Goal: Information Seeking & Learning: Check status

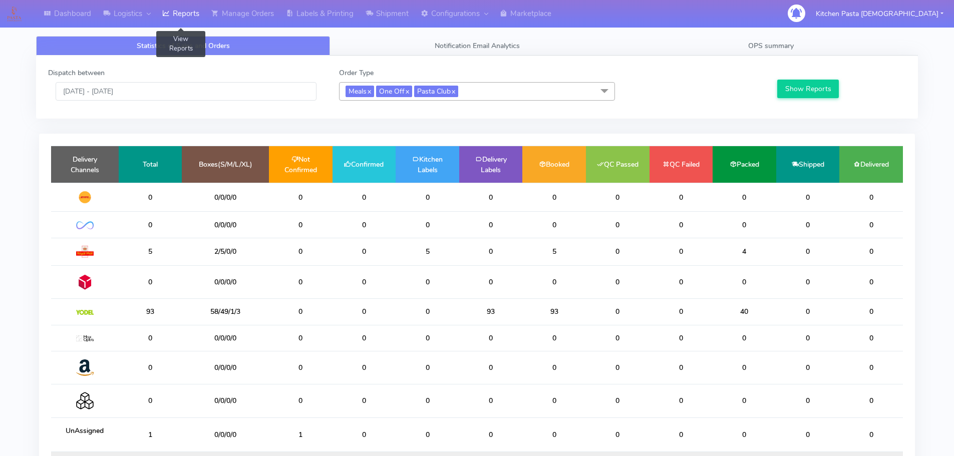
click at [196, 9] on link "Reports" at bounding box center [180, 14] width 49 height 28
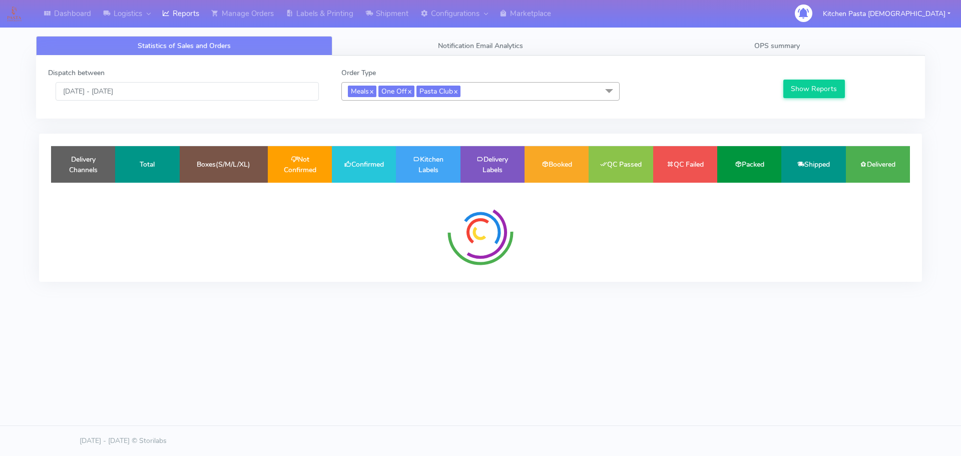
click at [484, 88] on span "Meals x One Off x Pasta Club x" at bounding box center [480, 91] width 278 height 19
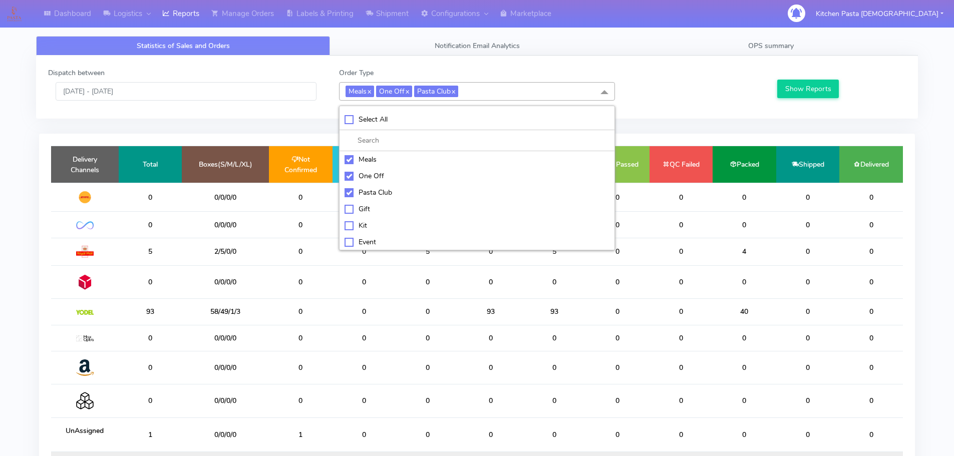
click at [407, 116] on div "Select All" at bounding box center [476, 119] width 265 height 11
checkbox input "true"
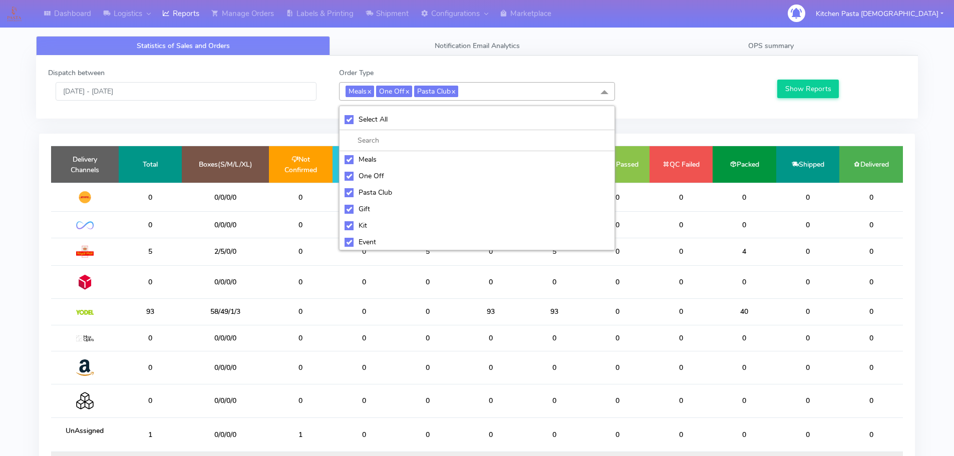
checkbox input "true"
click at [406, 116] on div "UnSelect All" at bounding box center [476, 119] width 265 height 11
checkbox input "false"
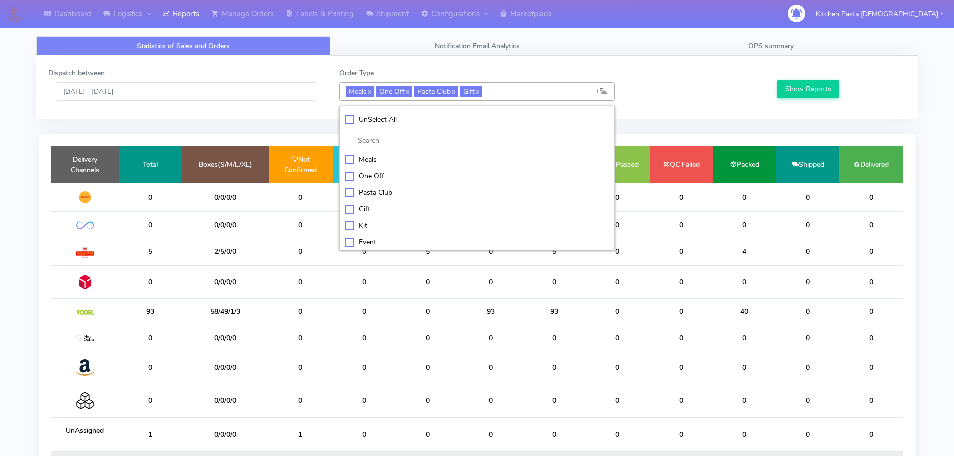
checkbox input "false"
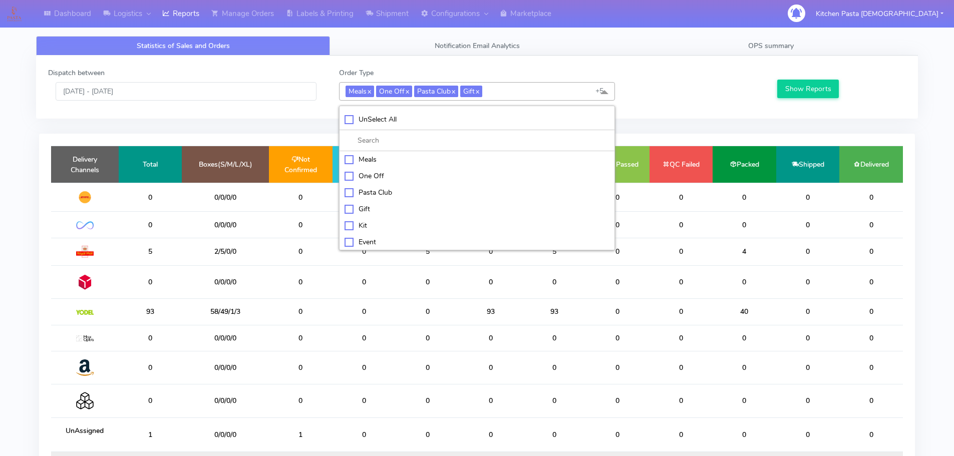
checkbox input "false"
click at [375, 222] on div "Kit" at bounding box center [476, 224] width 265 height 11
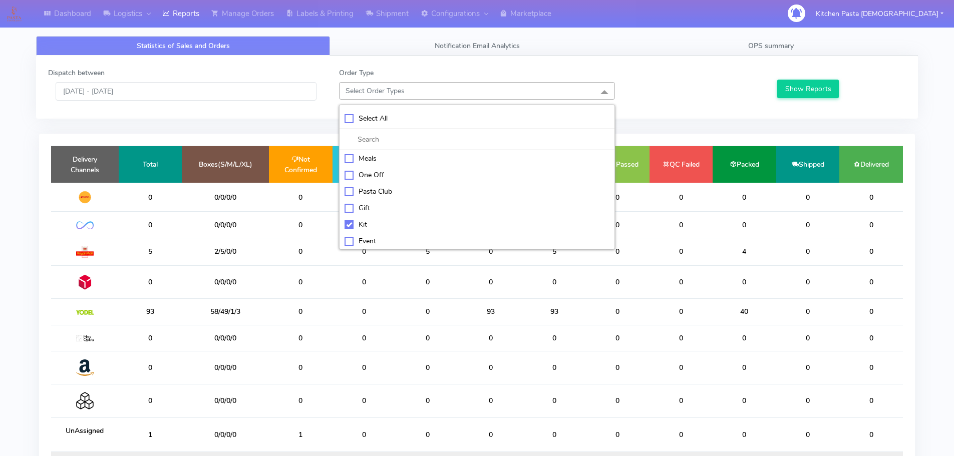
checkbox input "true"
click at [377, 249] on li "ATAVI" at bounding box center [476, 241] width 275 height 17
checkbox input "true"
click at [778, 112] on div "Dispatch between [DATE] - [DATE] Order Type Kit x ATAVI x Select All Meals One …" at bounding box center [476, 87] width 881 height 63
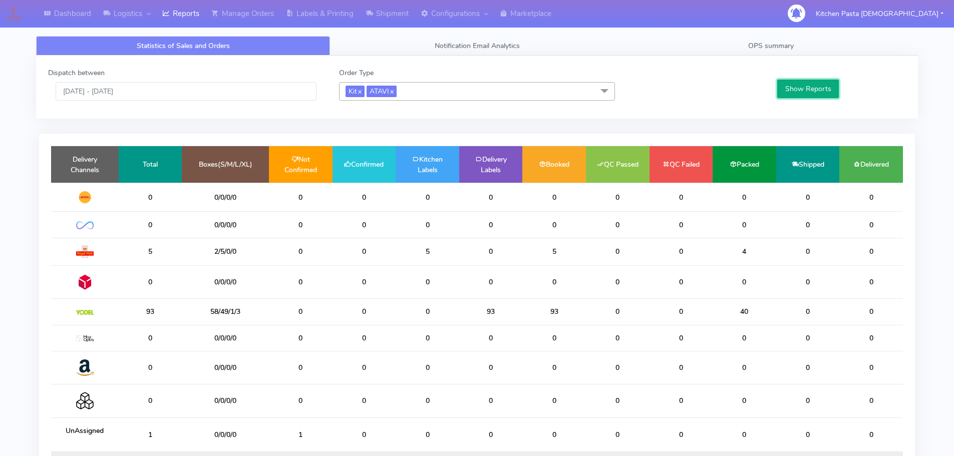
drag, startPoint x: 790, startPoint y: 97, endPoint x: 793, endPoint y: 92, distance: 5.4
click at [793, 95] on button "Show Reports" at bounding box center [808, 89] width 62 height 19
click at [179, 91] on input "[DATE] - [DATE]" at bounding box center [186, 91] width 261 height 19
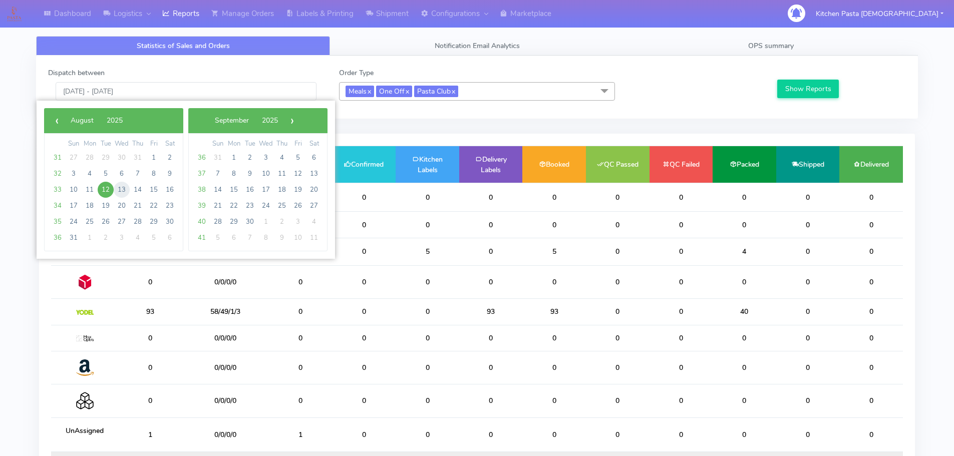
click at [123, 191] on span "13" at bounding box center [122, 190] width 16 height 16
type input "13/08/2025 - 13/08/2025"
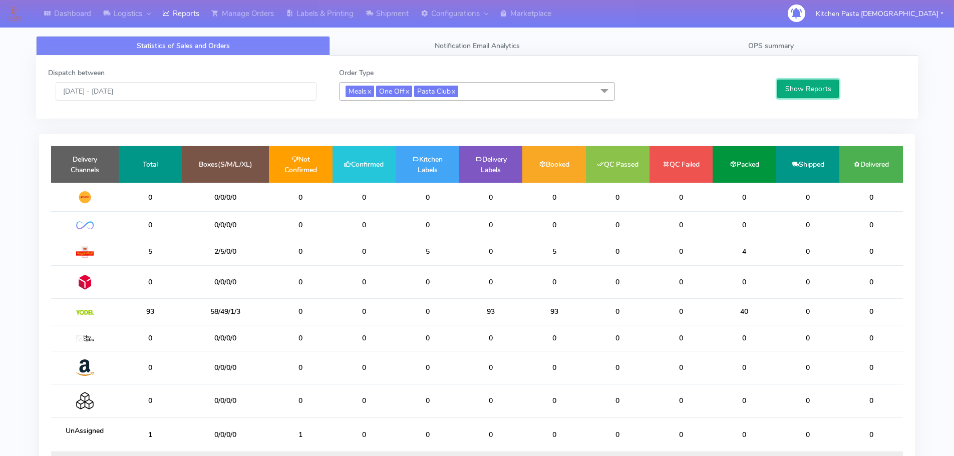
click at [822, 91] on button "Show Reports" at bounding box center [808, 89] width 62 height 19
drag, startPoint x: 491, startPoint y: 123, endPoint x: 537, endPoint y: 83, distance: 60.7
click at [537, 83] on span "Meals x One Off x Pasta Club x" at bounding box center [477, 91] width 276 height 19
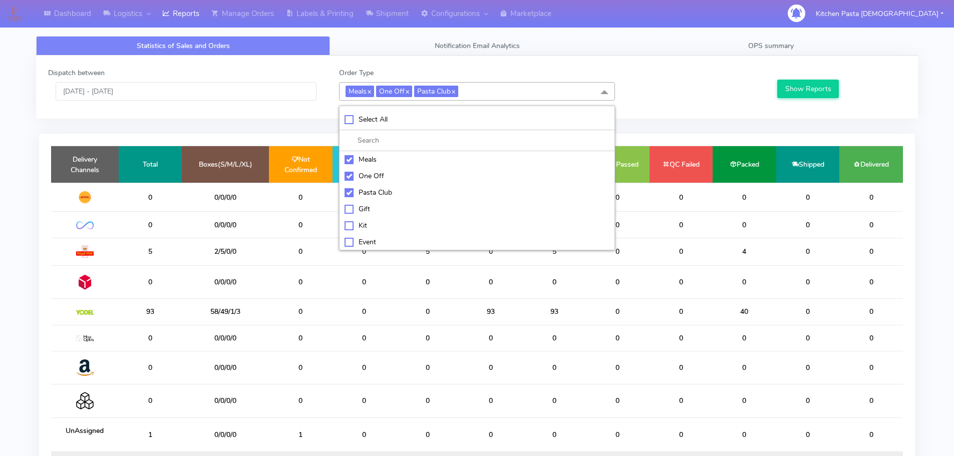
click at [347, 196] on div "Pasta Club" at bounding box center [476, 192] width 265 height 11
checkbox input "false"
click at [360, 177] on div "One Off" at bounding box center [476, 176] width 265 height 11
checkbox input "false"
click at [369, 153] on li "Meals" at bounding box center [476, 159] width 275 height 17
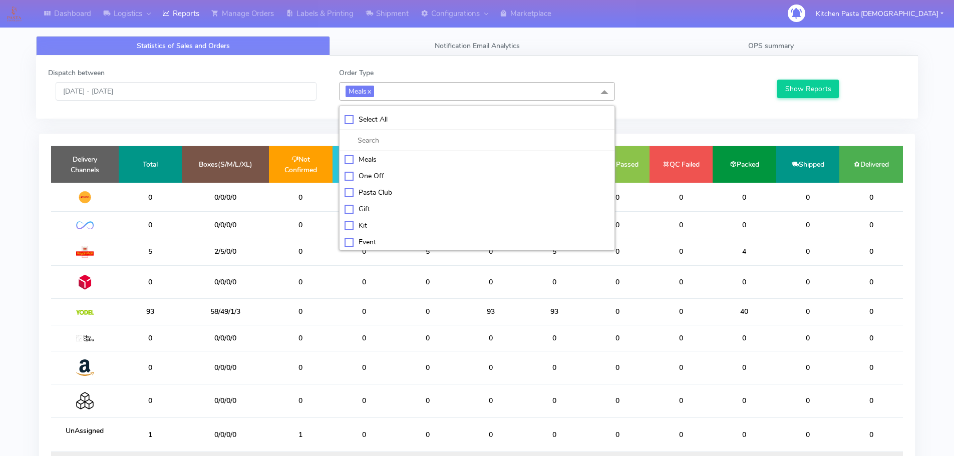
checkbox input "false"
click at [369, 224] on div "Kit" at bounding box center [476, 224] width 265 height 11
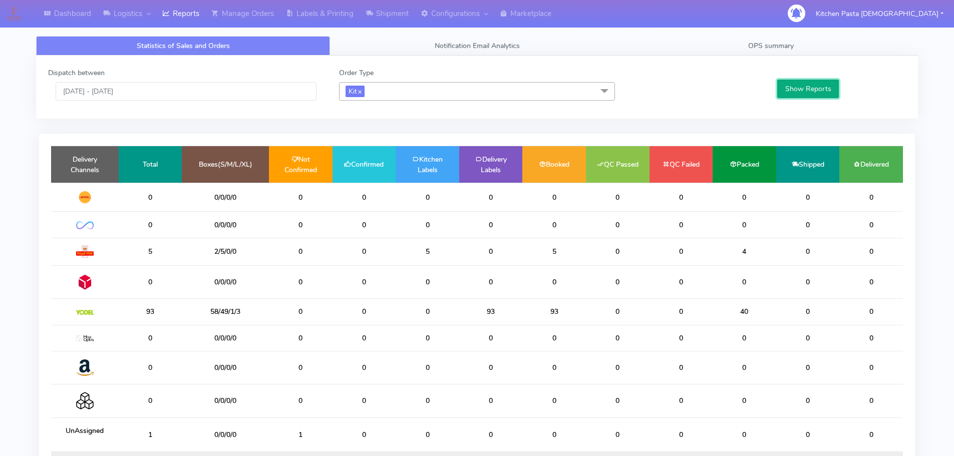
click at [805, 92] on button "Show Reports" at bounding box center [808, 89] width 62 height 19
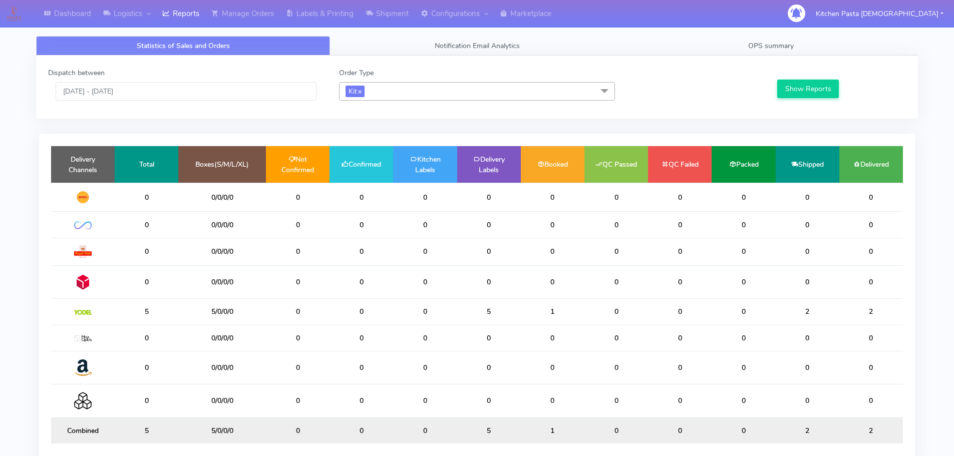
drag, startPoint x: 805, startPoint y: 95, endPoint x: 406, endPoint y: 106, distance: 398.6
click at [424, 90] on span "Kit x" at bounding box center [477, 91] width 276 height 19
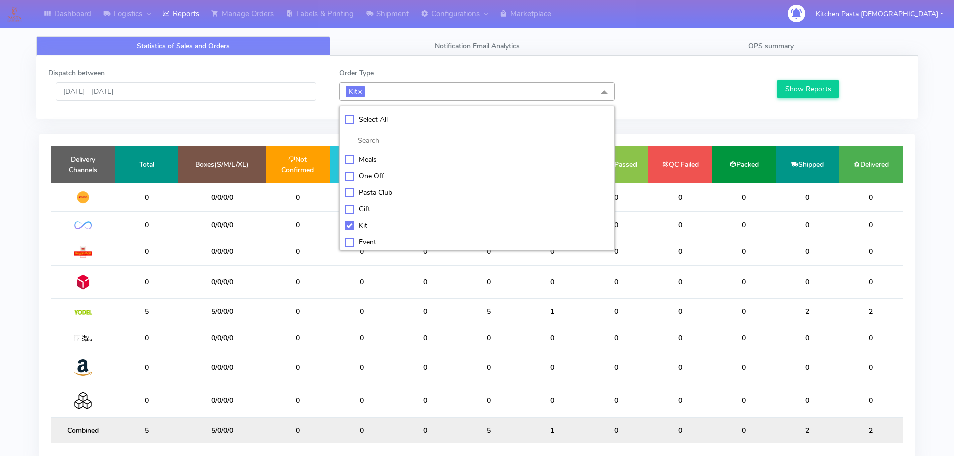
click at [361, 226] on div "Kit" at bounding box center [476, 225] width 265 height 11
checkbox input "false"
click at [369, 243] on div "ATAVI" at bounding box center [476, 240] width 265 height 11
checkbox input "true"
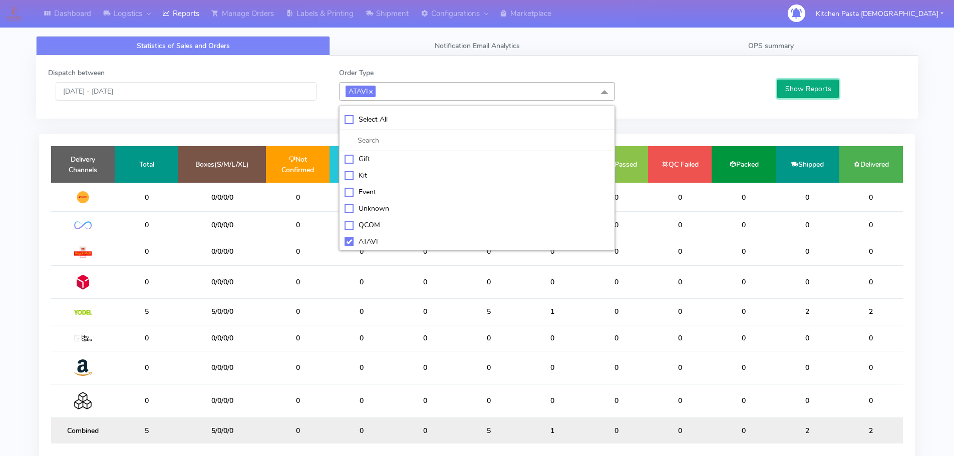
click at [800, 88] on button "Show Reports" at bounding box center [808, 89] width 62 height 19
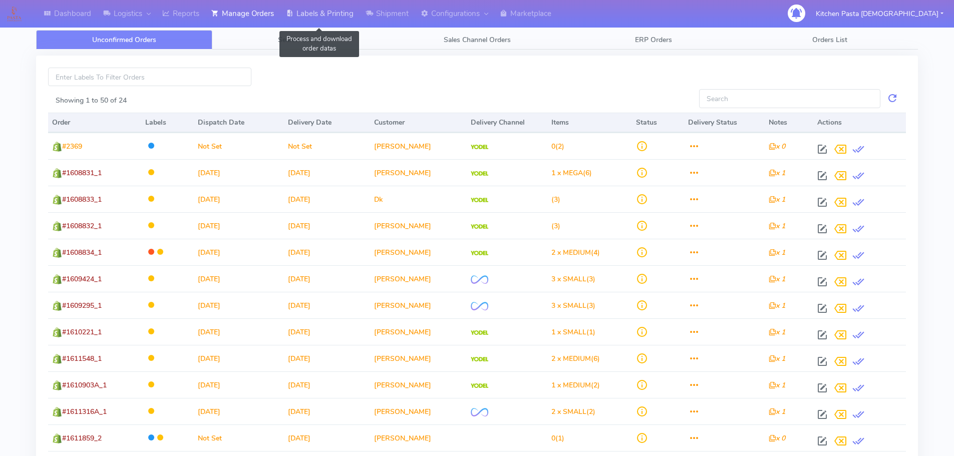
click at [317, 12] on link "Labels & Printing" at bounding box center [320, 14] width 80 height 28
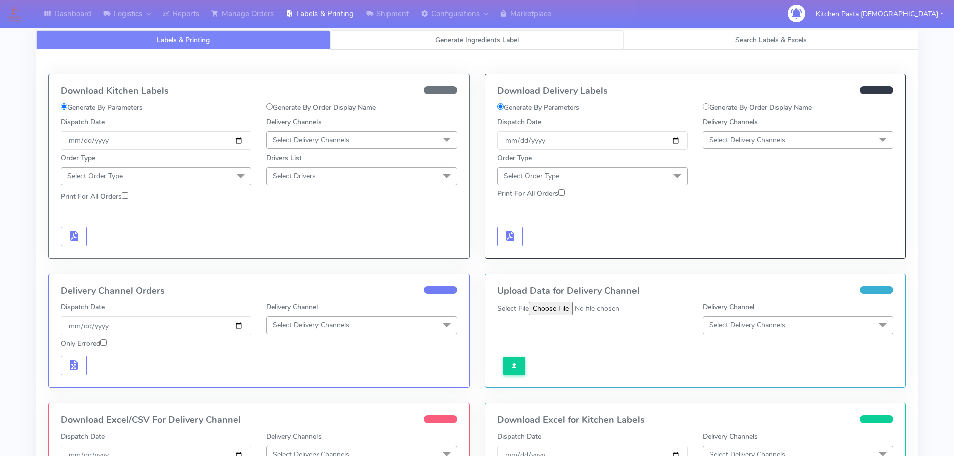
click at [490, 39] on span "Generate Ingredients Label" at bounding box center [477, 40] width 84 height 10
